Goal: Task Accomplishment & Management: Manage account settings

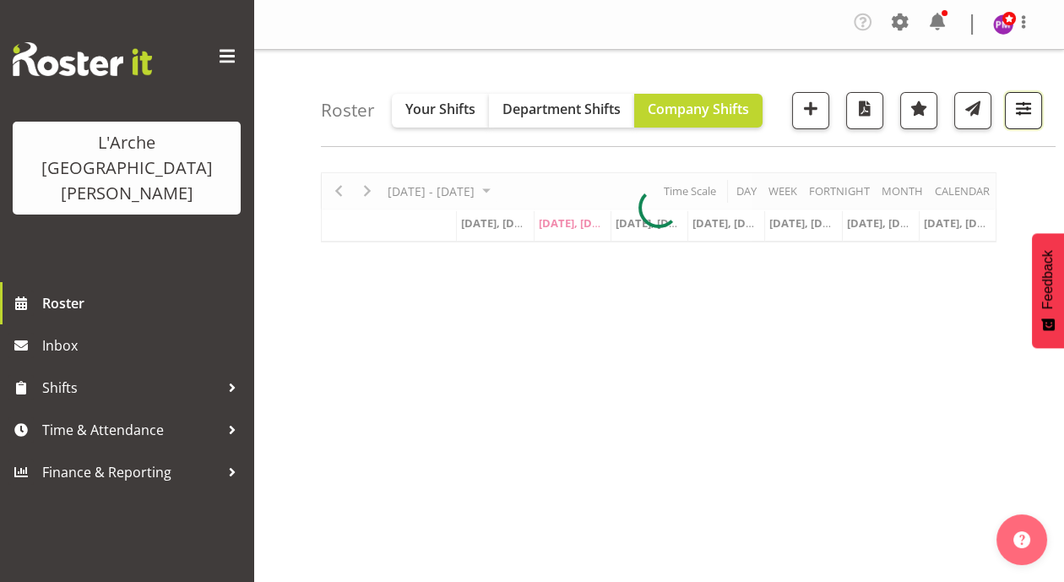
click at [1028, 102] on span "button" at bounding box center [1023, 108] width 22 height 22
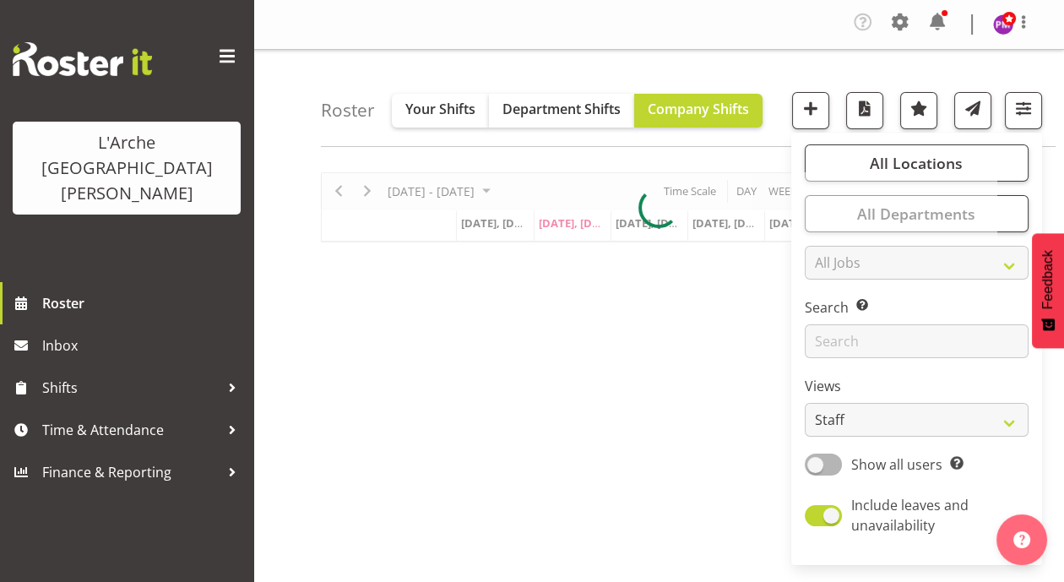
click at [766, 389] on div "September 08 - 14, 2025 Today Day Week Fortnight Month calendar Month Agenda Ti…" at bounding box center [692, 497] width 743 height 675
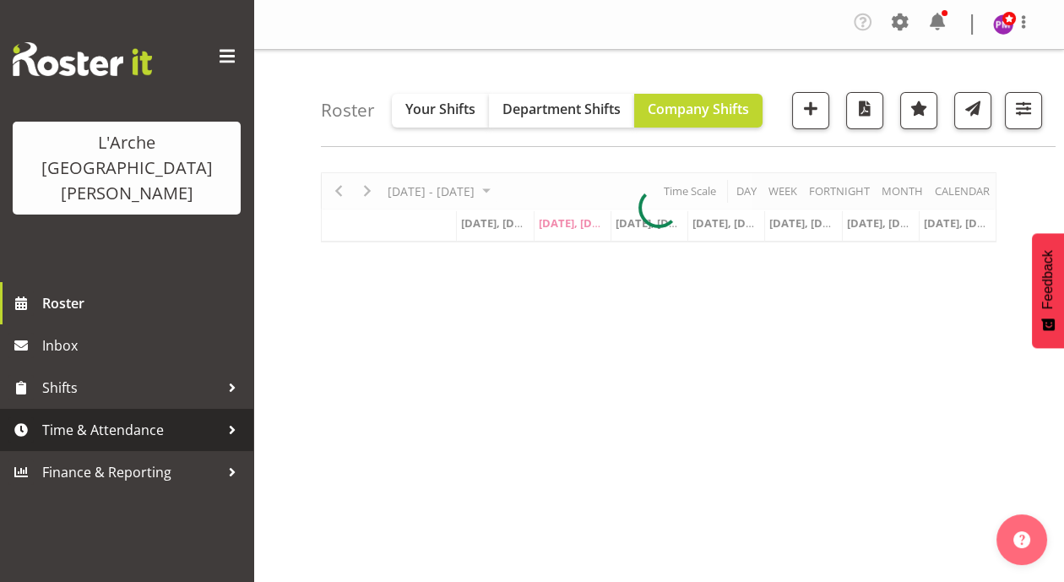
click at [154, 417] on span "Time & Attendance" at bounding box center [130, 429] width 177 height 25
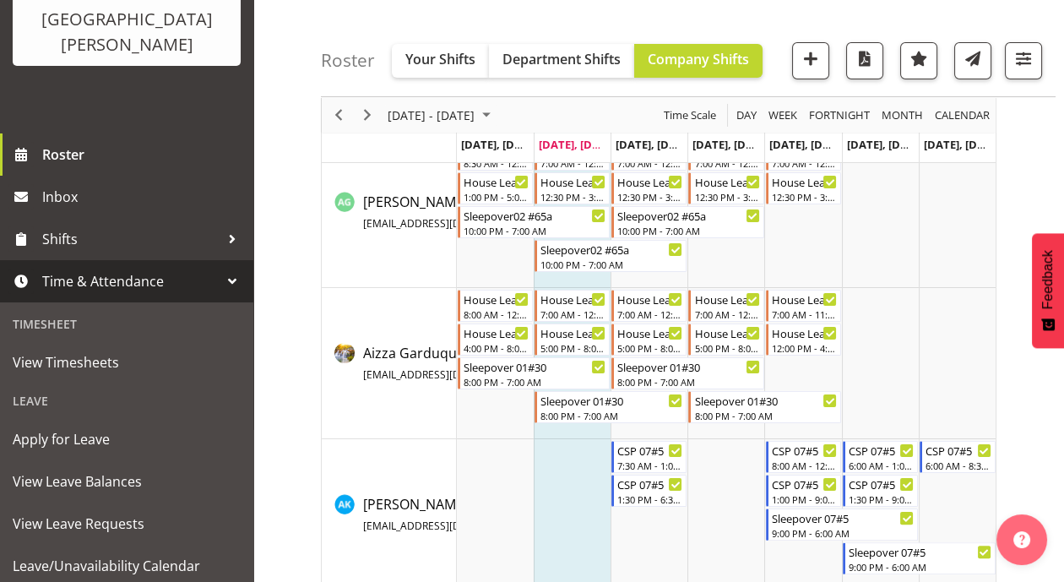
scroll to position [780, 0]
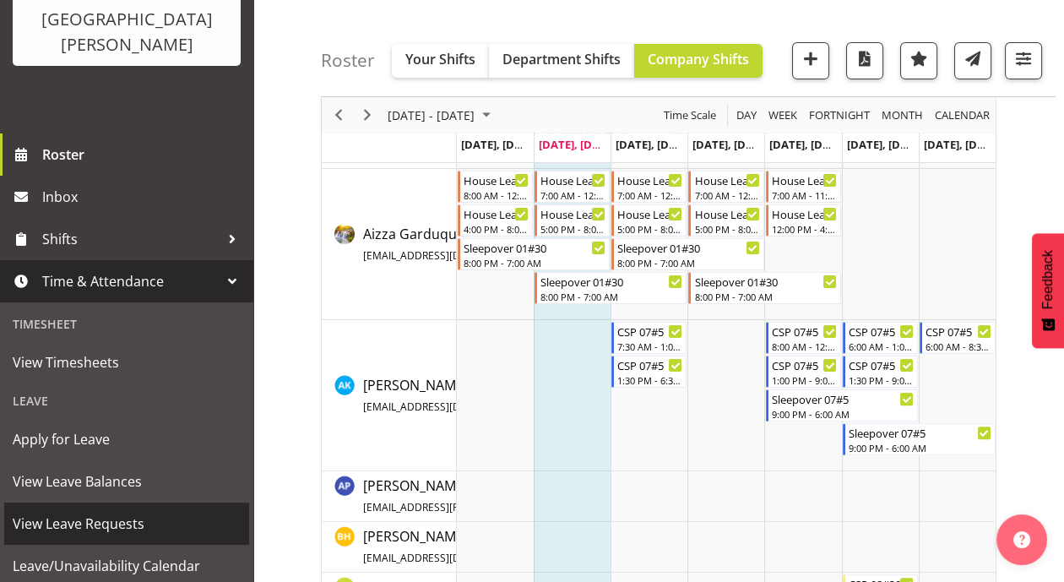
click at [86, 511] on span "View Leave Requests" at bounding box center [127, 523] width 228 height 25
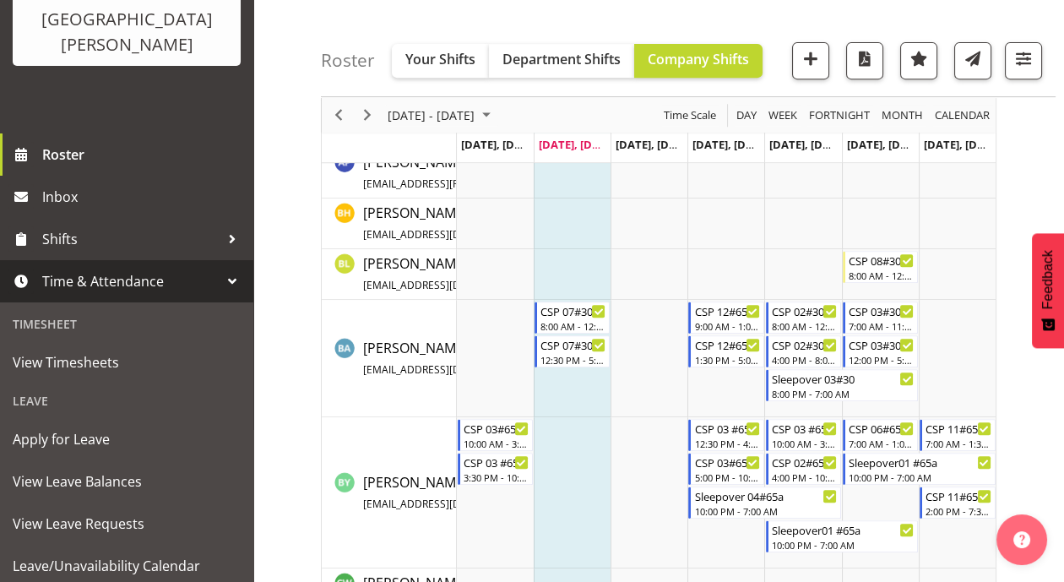
scroll to position [538, 0]
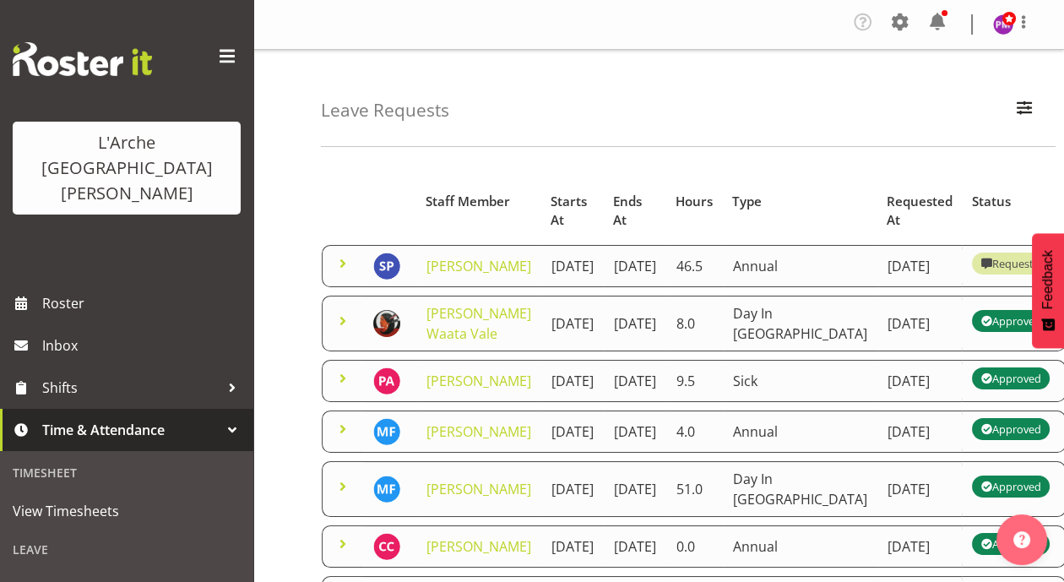
click at [980, 274] on div "Requested" at bounding box center [1013, 263] width 66 height 20
click at [343, 274] on span at bounding box center [343, 263] width 20 height 20
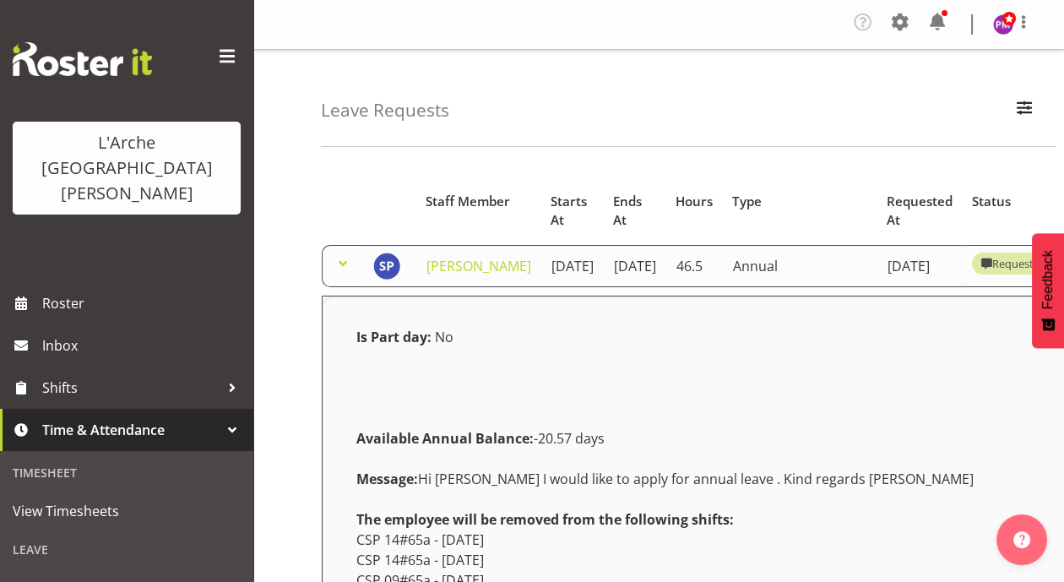
click at [1045, 46] on div "Company Settings Roles & Skills Tasks Jobs Employees Locations & Departments Ac…" at bounding box center [658, 25] width 811 height 50
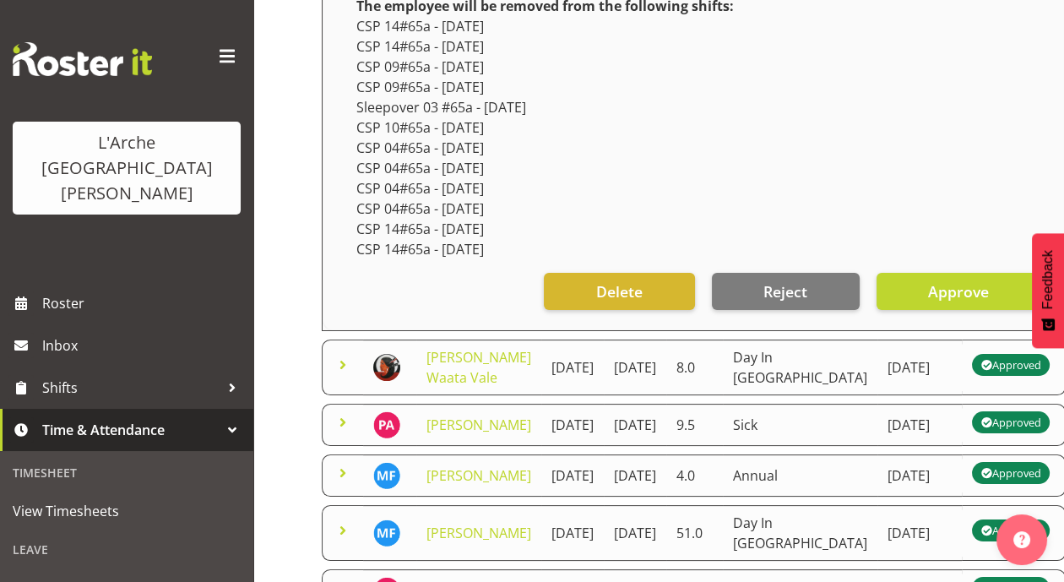
scroll to position [515, 0]
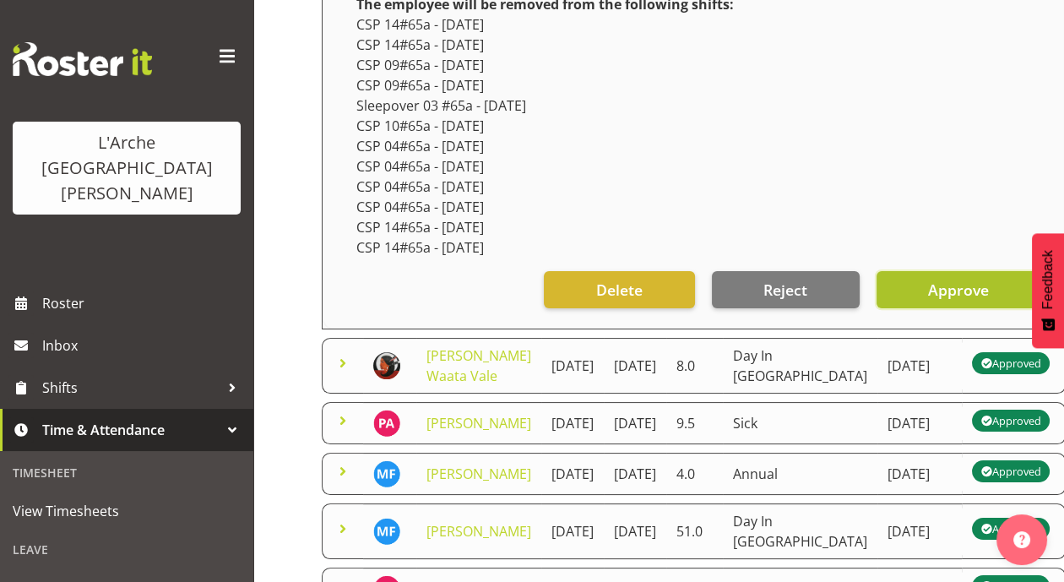
click at [908, 308] on button "Approve" at bounding box center [958, 289] width 165 height 37
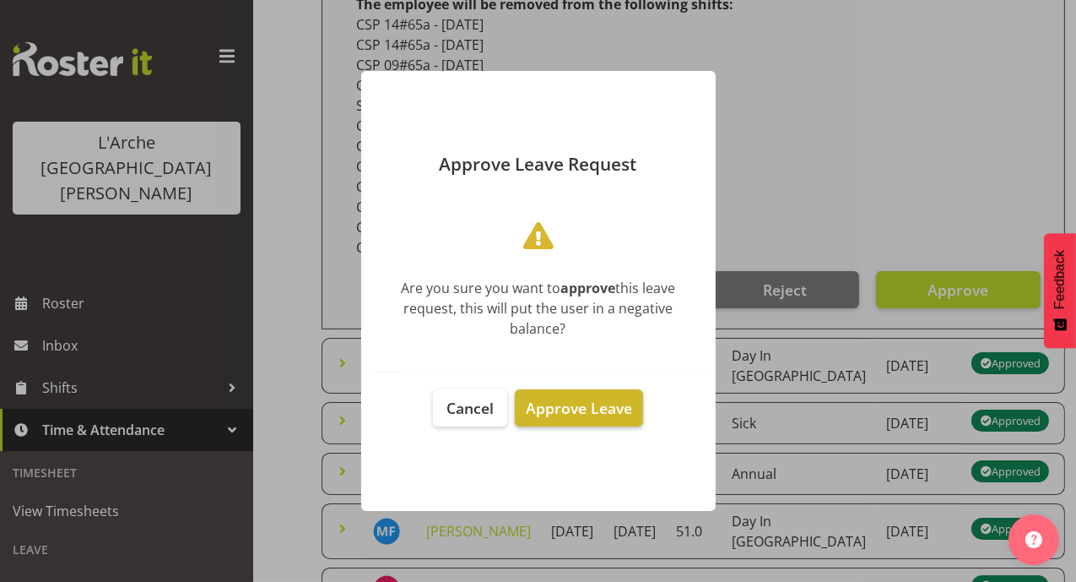
click at [609, 410] on span "Approve Leave" at bounding box center [579, 408] width 106 height 20
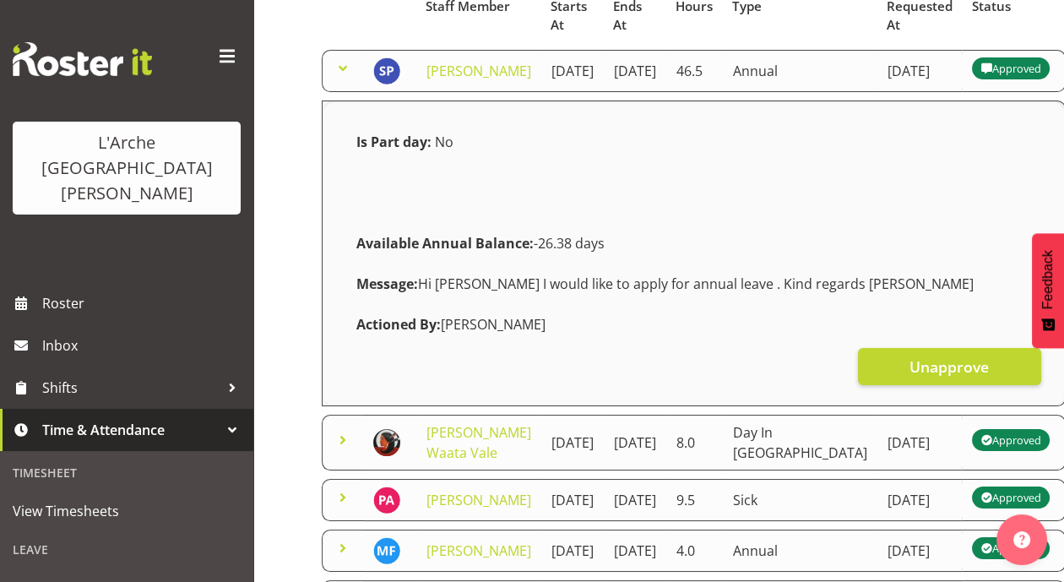
scroll to position [0, 0]
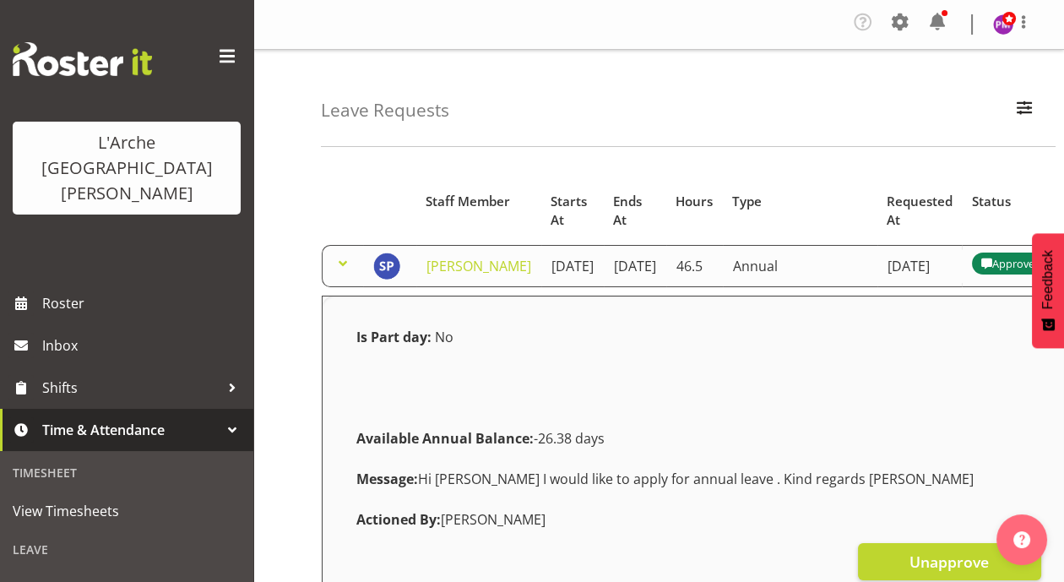
click at [111, 417] on span "Time & Attendance" at bounding box center [130, 429] width 177 height 25
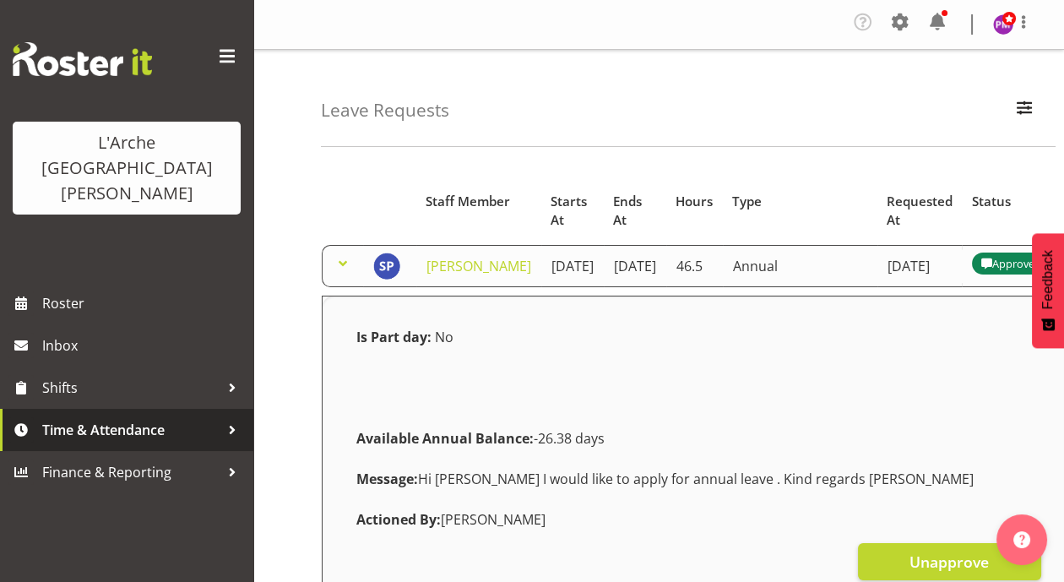
click at [151, 417] on span "Time & Attendance" at bounding box center [130, 429] width 177 height 25
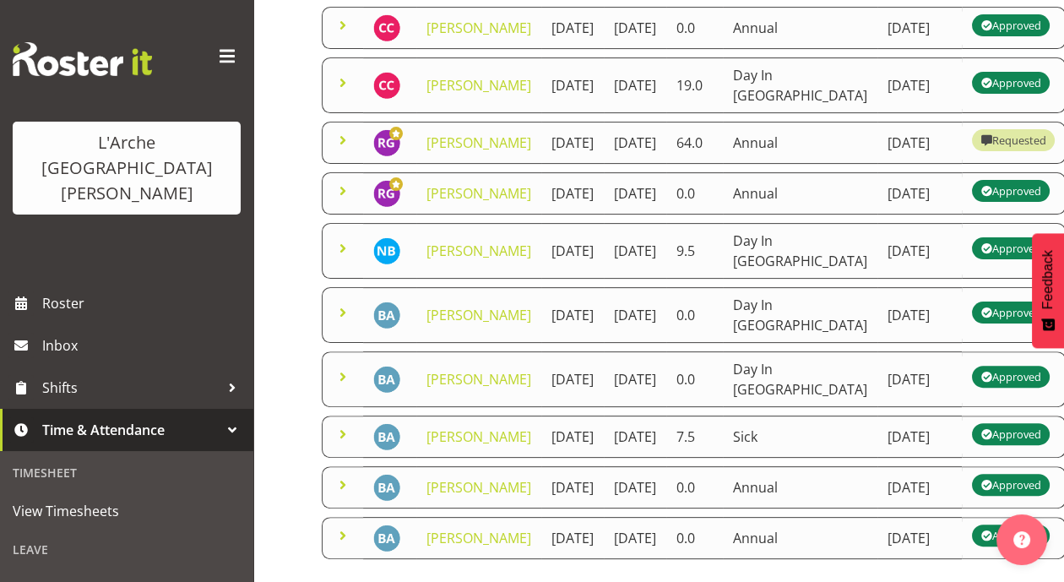
scroll to position [834, 0]
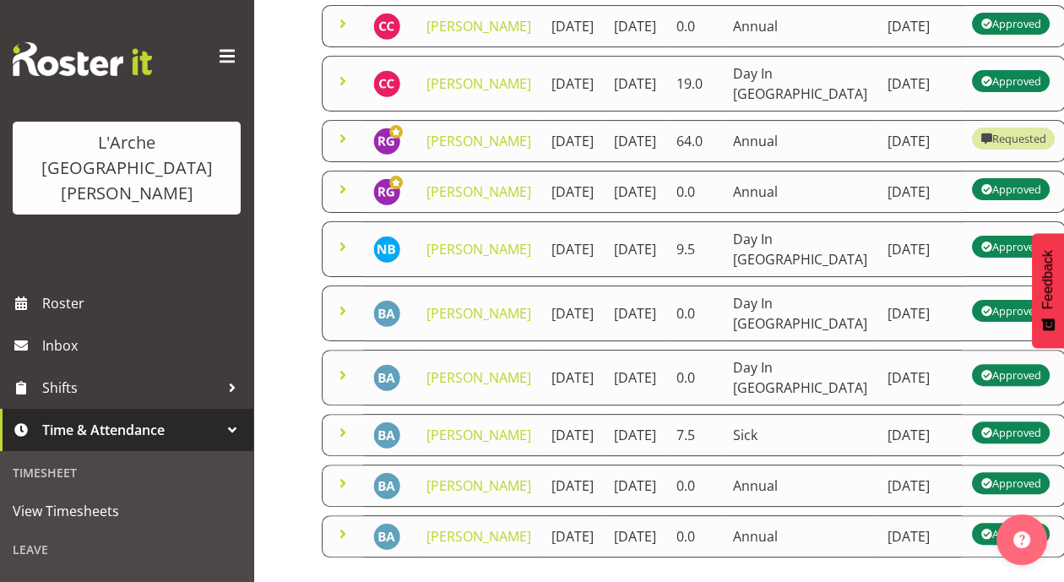
click at [877, 162] on td "[DATE]" at bounding box center [919, 141] width 85 height 42
click at [341, 149] on span at bounding box center [343, 138] width 20 height 20
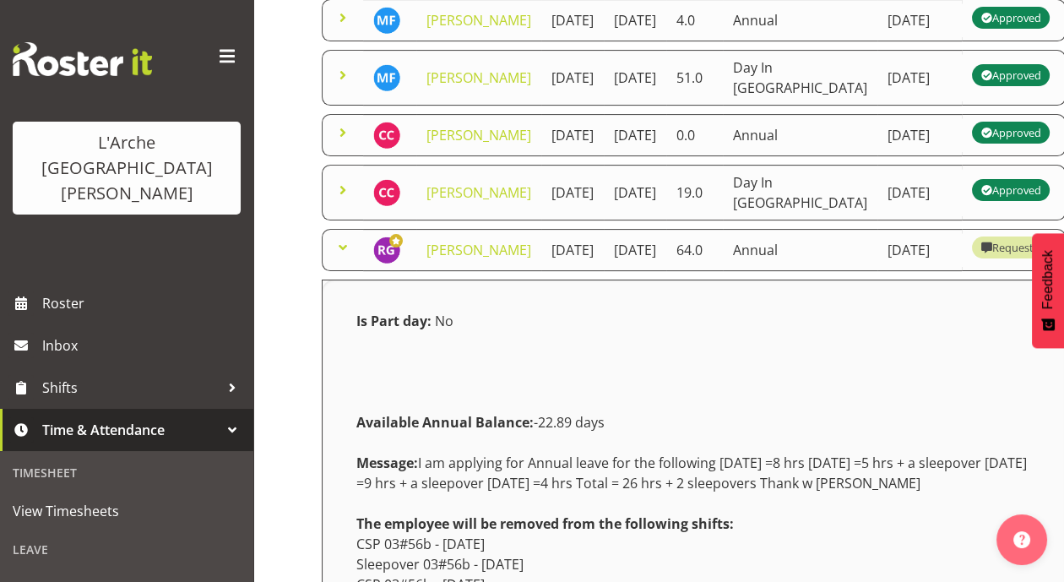
scroll to position [0, 0]
